Goal: Task Accomplishment & Management: Use online tool/utility

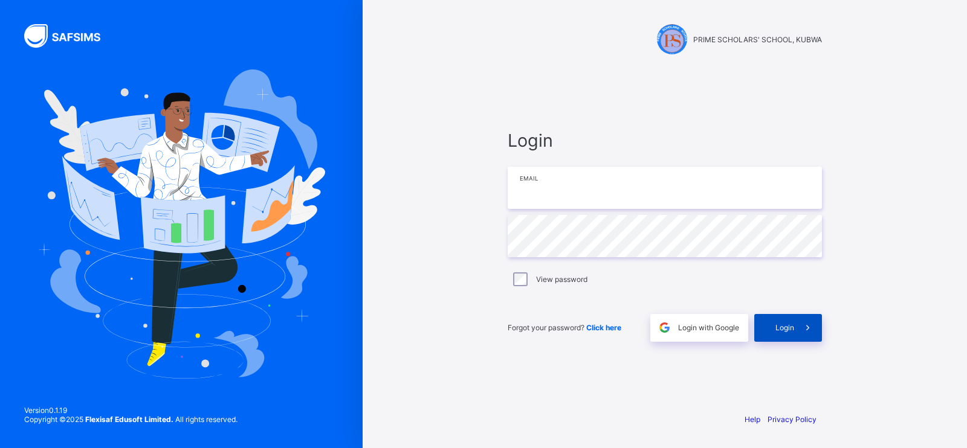
type input "**********"
click at [773, 329] on span "Login" at bounding box center [784, 327] width 19 height 9
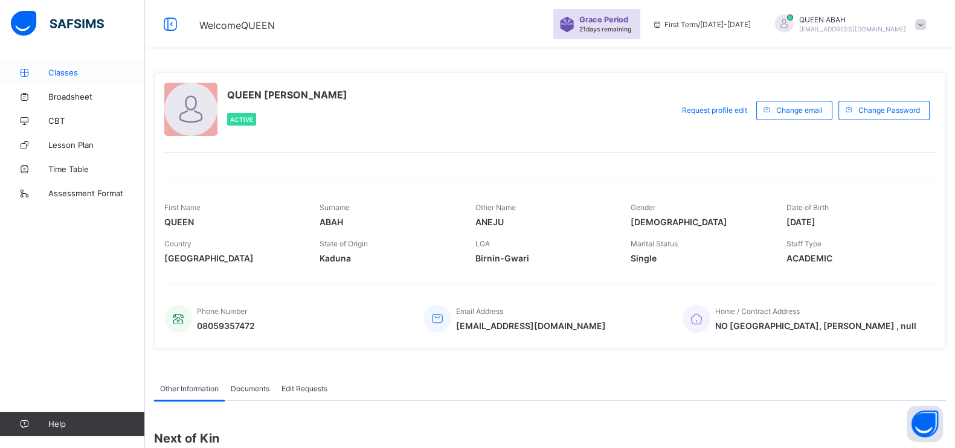
click at [67, 74] on span "Classes" at bounding box center [96, 73] width 97 height 10
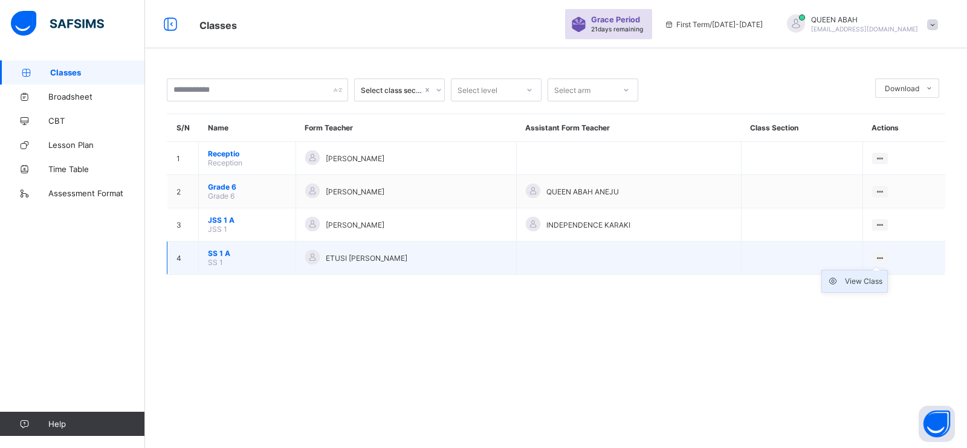
click at [773, 275] on div "View Class" at bounding box center [863, 281] width 37 height 12
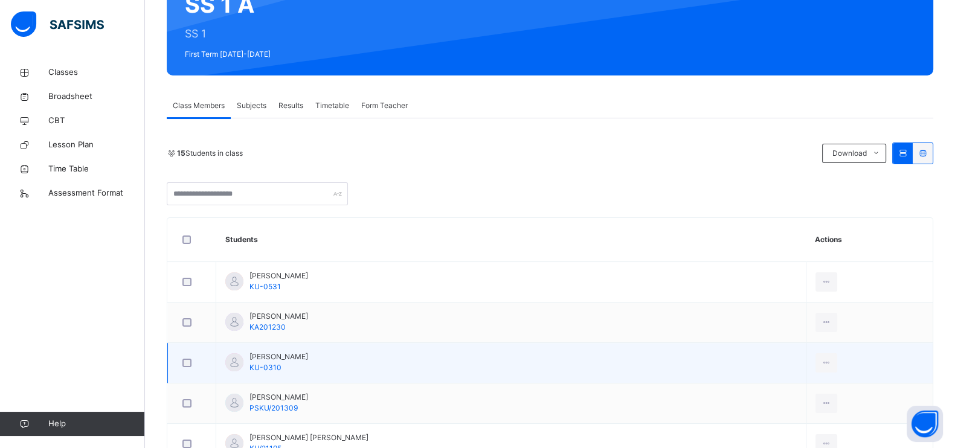
scroll to position [91, 0]
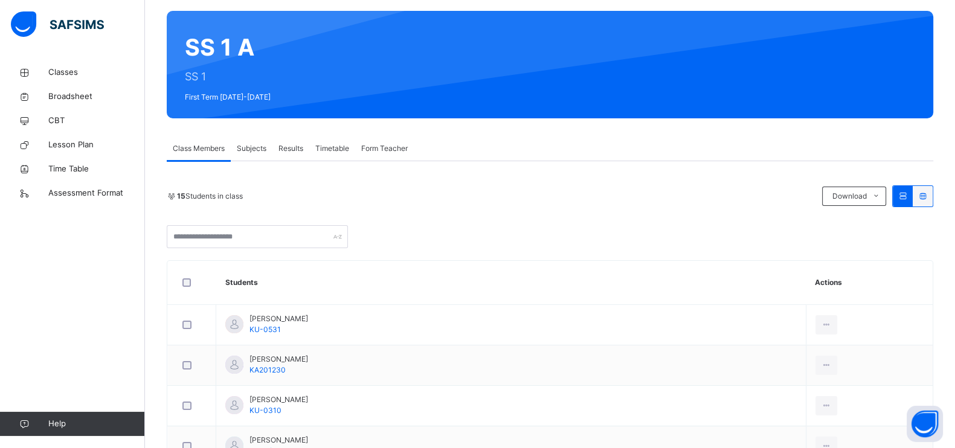
click at [256, 150] on span "Subjects" at bounding box center [252, 148] width 30 height 11
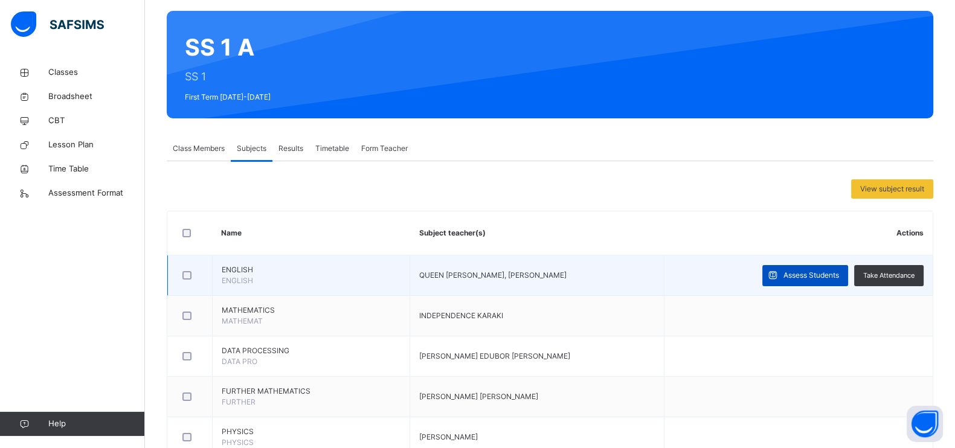
click at [773, 280] on div "Assess Students" at bounding box center [805, 275] width 86 height 21
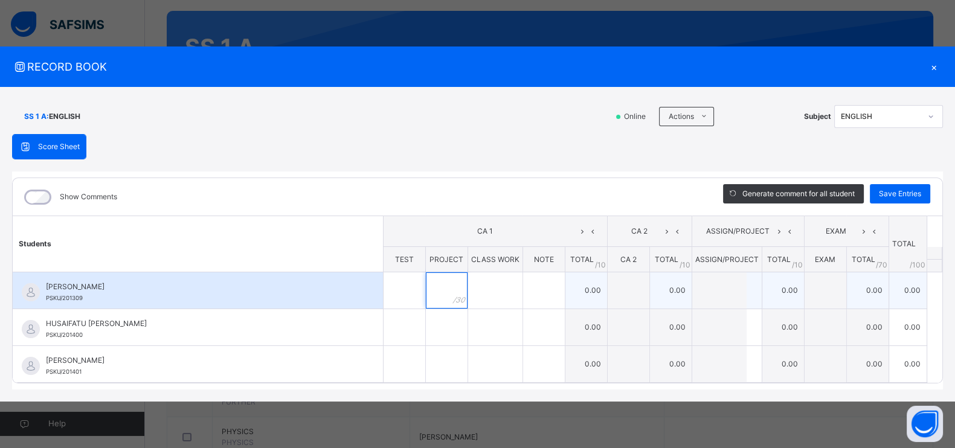
click at [437, 288] on input "text" at bounding box center [447, 290] width 42 height 36
click at [412, 292] on div at bounding box center [405, 290] width 42 height 36
click at [443, 286] on input "text" at bounding box center [447, 290] width 42 height 36
click at [492, 287] on input "text" at bounding box center [495, 290] width 54 height 36
click at [530, 289] on input "text" at bounding box center [544, 290] width 42 height 36
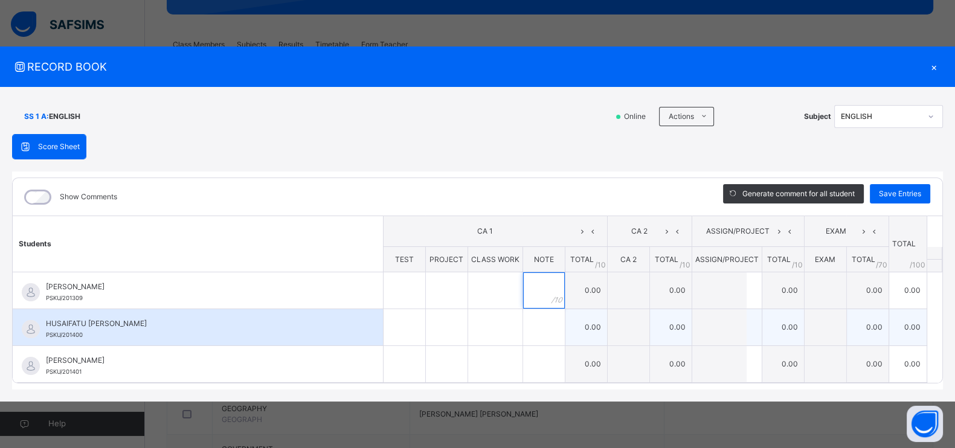
scroll to position [166, 0]
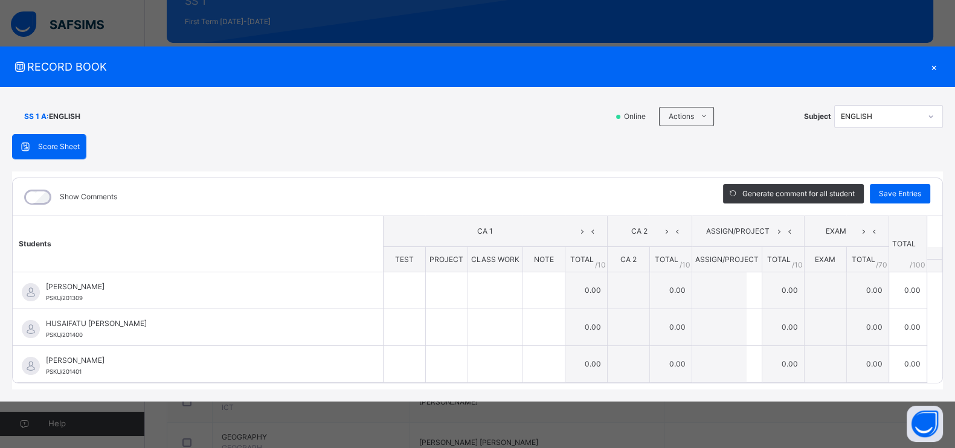
click at [773, 68] on div "×" at bounding box center [934, 67] width 18 height 16
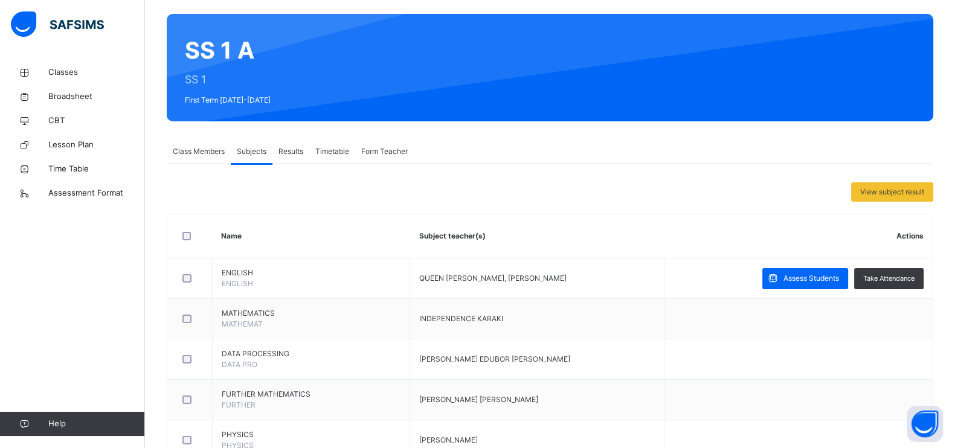
scroll to position [66, 0]
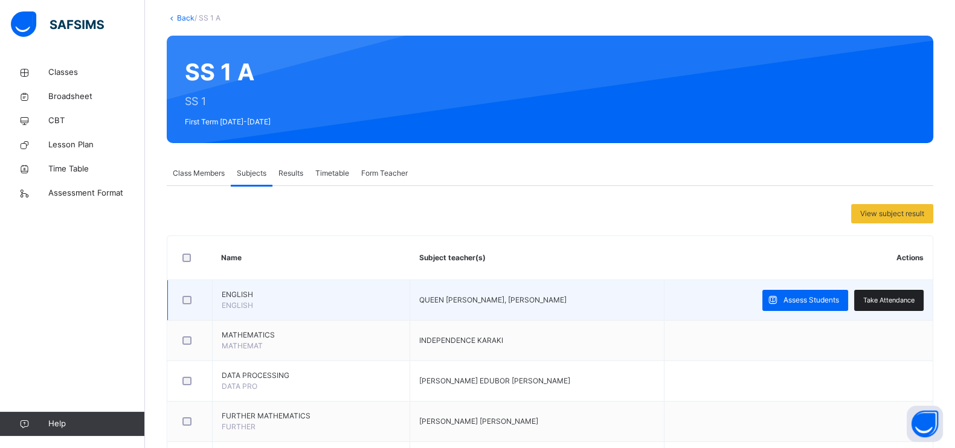
click at [773, 297] on span "Take Attendance" at bounding box center [888, 300] width 51 height 10
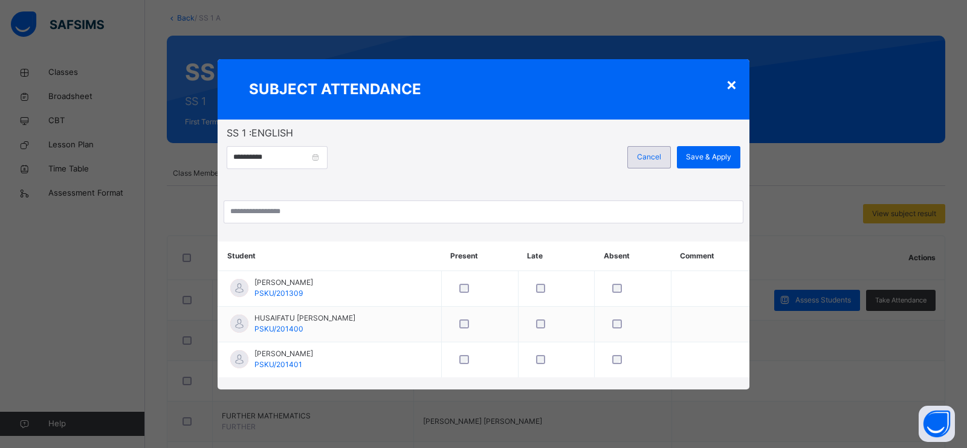
click at [665, 158] on div "Cancel" at bounding box center [648, 157] width 43 height 22
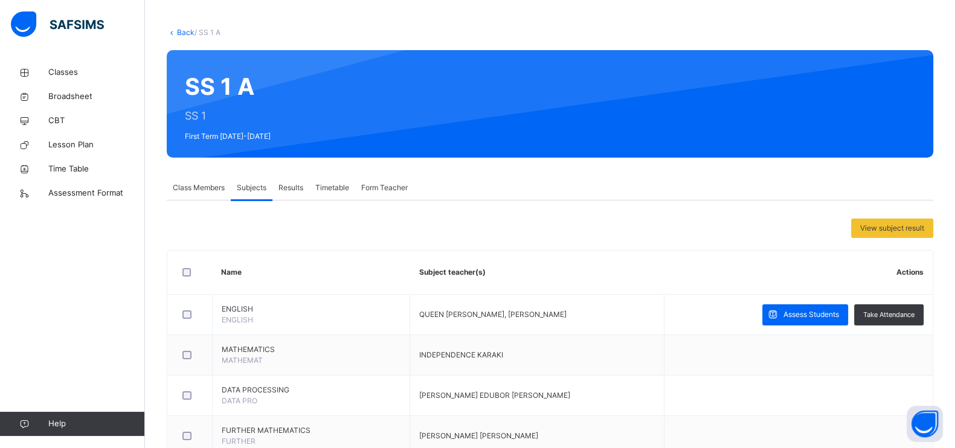
scroll to position [75, 0]
